Goal: Information Seeking & Learning: Learn about a topic

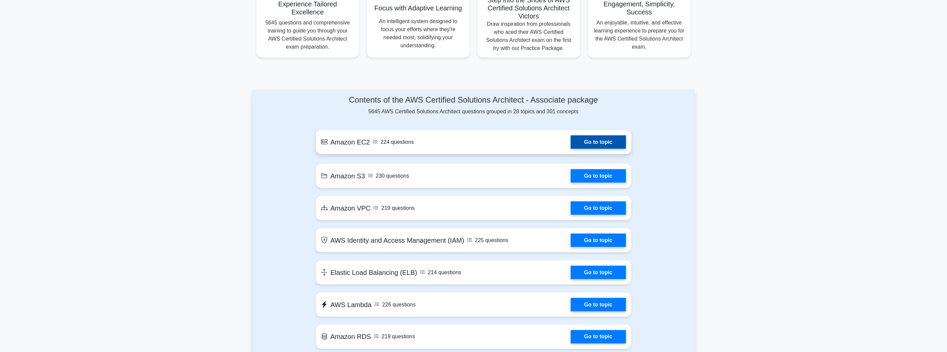
scroll to position [297, 0]
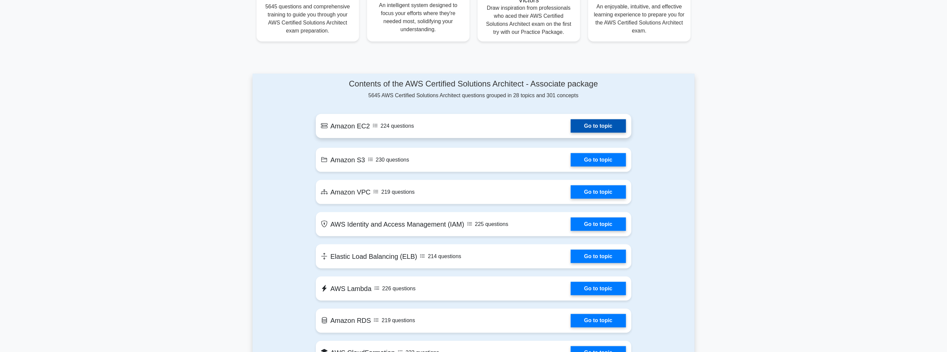
click at [571, 125] on link "Go to topic" at bounding box center [598, 125] width 55 height 13
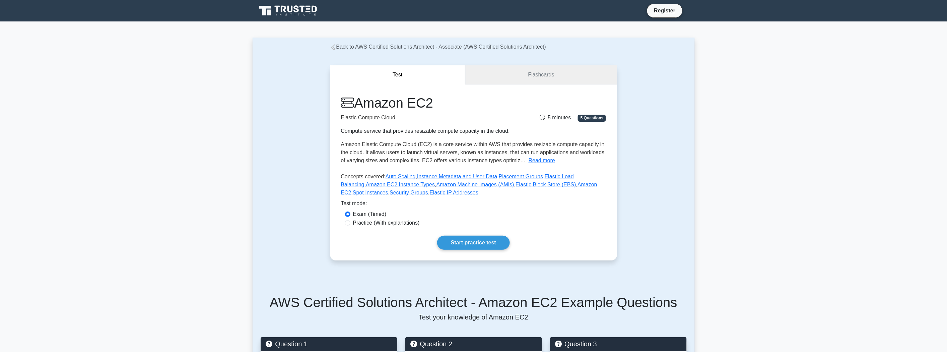
click at [518, 82] on link "Flashcards" at bounding box center [540, 74] width 151 height 19
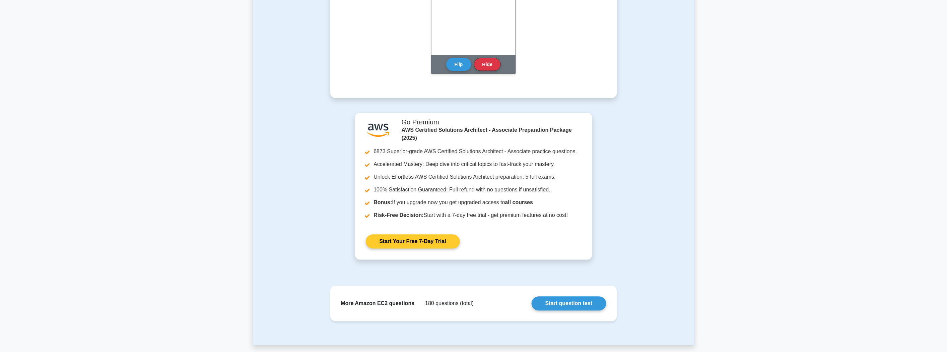
scroll to position [558, 0]
